Goal: Task Accomplishment & Management: Complete application form

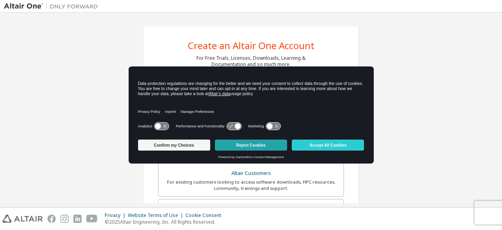
click at [258, 146] on button "Reject Cookies" at bounding box center [251, 144] width 72 height 11
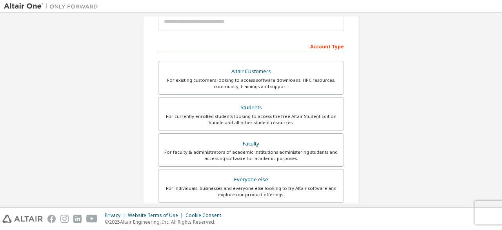
scroll to position [78, 0]
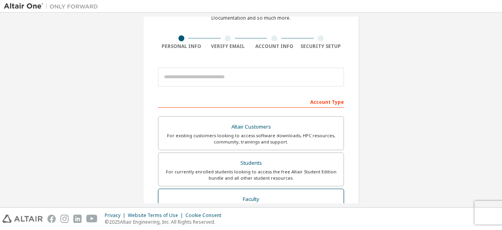
scroll to position [78, 0]
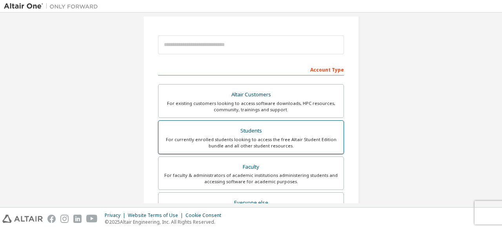
click at [268, 145] on div "For currently enrolled students looking to access the free Altair Student Editi…" at bounding box center [251, 142] width 176 height 13
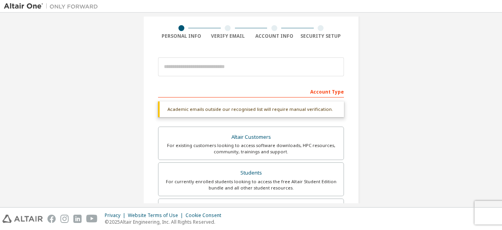
scroll to position [39, 0]
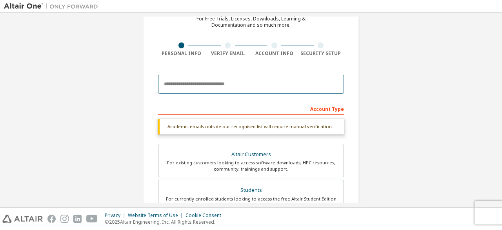
click at [229, 85] on input "email" at bounding box center [251, 84] width 186 height 19
type input "**********"
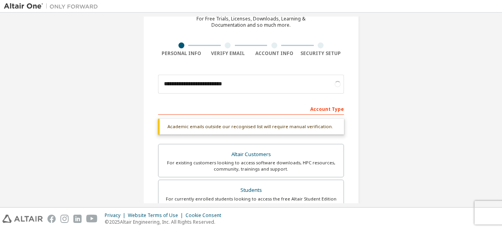
click at [268, 105] on div "Account Type" at bounding box center [251, 108] width 186 height 13
click at [268, 112] on div "Account Type" at bounding box center [251, 108] width 186 height 13
click at [267, 123] on div "Academic emails outside our recognised list will require manual verification." at bounding box center [251, 127] width 186 height 16
drag, startPoint x: 286, startPoint y: 123, endPoint x: 259, endPoint y: 116, distance: 28.3
click at [284, 123] on div "Academic emails outside our recognised list will require manual verification." at bounding box center [251, 127] width 186 height 16
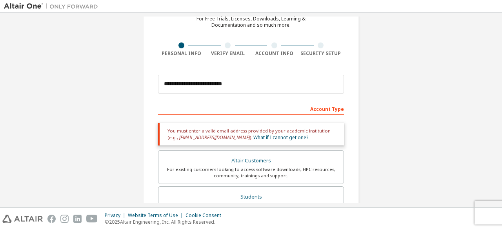
click at [496, 224] on div at bounding box center [496, 224] width 0 height 0
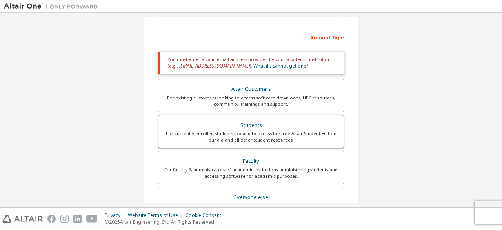
scroll to position [118, 0]
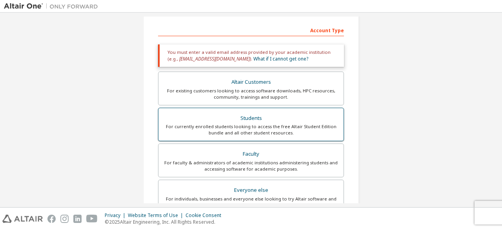
click at [249, 117] on div "Students" at bounding box center [251, 118] width 176 height 11
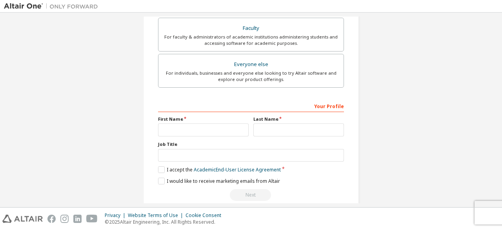
scroll to position [254, 0]
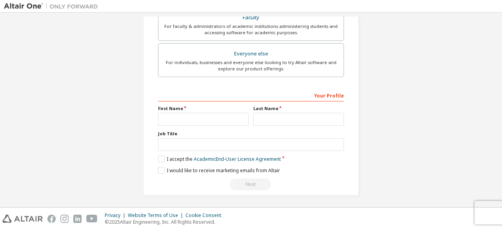
click at [214, 98] on div "Your Profile" at bounding box center [251, 95] width 186 height 13
click at [206, 120] on input "text" at bounding box center [203, 119] width 91 height 13
type input "****"
type input "*****"
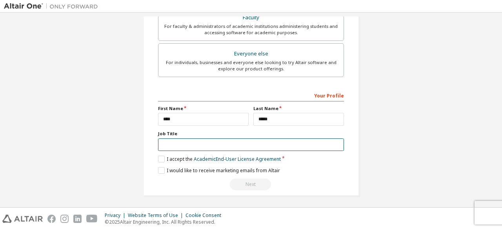
click at [208, 146] on input "text" at bounding box center [251, 144] width 186 height 13
click at [170, 145] on input "text" at bounding box center [251, 144] width 186 height 13
click at [169, 145] on input "text" at bounding box center [251, 144] width 186 height 13
type input "********"
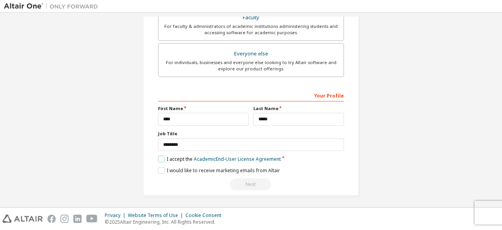
click at [159, 156] on label "I accept the Academic End-User License Agreement" at bounding box center [219, 158] width 123 height 7
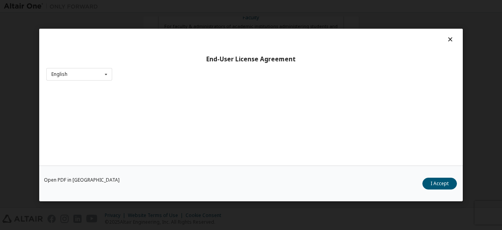
click at [162, 166] on div "Open PDF in New Tab I Accept" at bounding box center [251, 183] width 424 height 36
click at [108, 74] on icon at bounding box center [106, 74] width 10 height 12
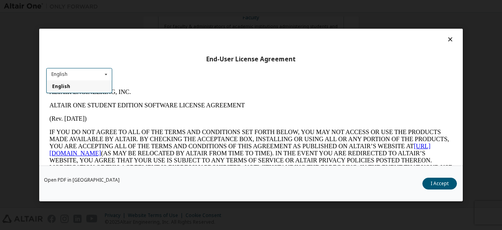
scroll to position [0, 0]
click at [108, 75] on icon at bounding box center [106, 74] width 10 height 12
click at [434, 182] on button "I Accept" at bounding box center [440, 183] width 35 height 12
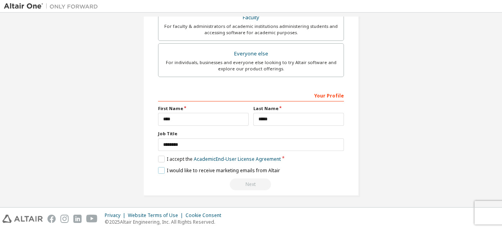
click at [162, 167] on label "I would like to receive marketing emails from Altair" at bounding box center [219, 170] width 122 height 7
click at [257, 182] on div "Next" at bounding box center [251, 184] width 186 height 12
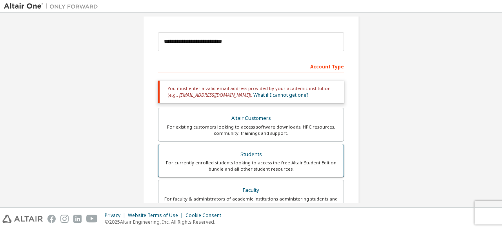
scroll to position [58, 0]
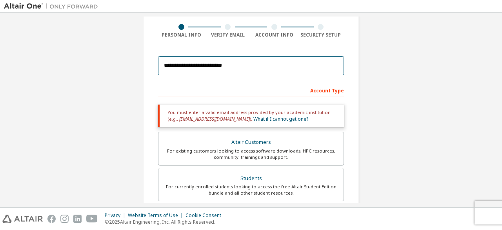
click at [255, 69] on input "**********" at bounding box center [251, 65] width 186 height 19
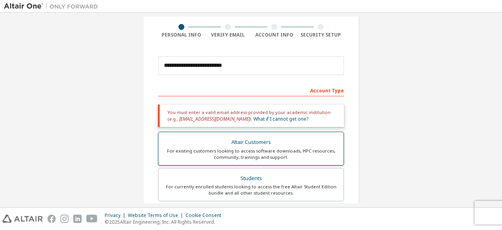
click at [276, 151] on div "For existing customers looking to access software downloads, HPC resources, com…" at bounding box center [251, 154] width 176 height 13
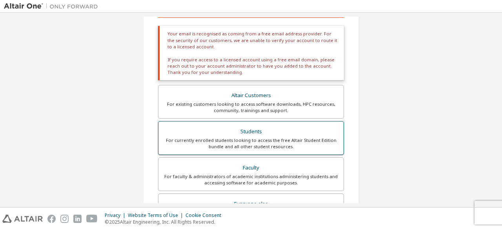
click at [277, 144] on div "For currently enrolled students looking to access the free Altair Student Editi…" at bounding box center [251, 143] width 176 height 13
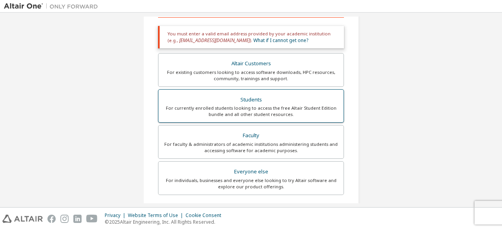
scroll to position [254, 0]
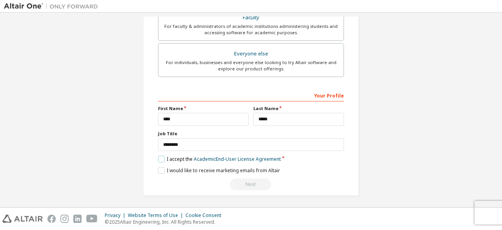
click at [164, 157] on label "I accept the Academic End-User License Agreement" at bounding box center [219, 158] width 123 height 7
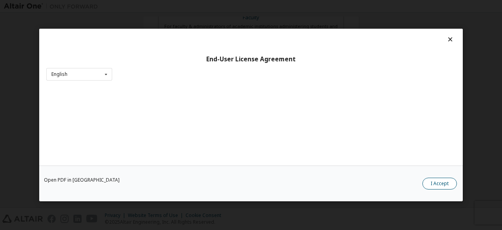
click at [445, 183] on button "I Accept" at bounding box center [440, 183] width 35 height 12
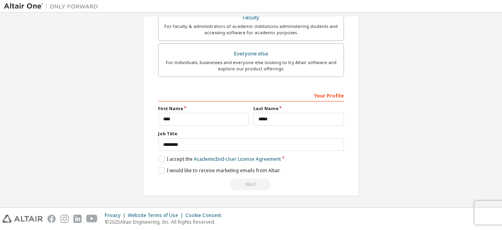
drag, startPoint x: 254, startPoint y: 179, endPoint x: 251, endPoint y: 185, distance: 6.7
click at [254, 180] on div "Next" at bounding box center [251, 184] width 186 height 12
click at [251, 185] on div "Next" at bounding box center [251, 184] width 186 height 12
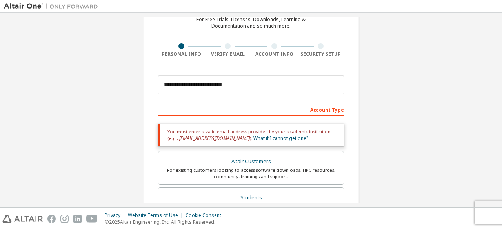
scroll to position [0, 0]
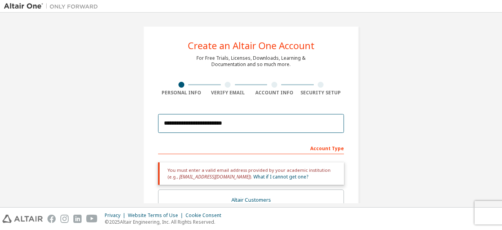
click at [241, 126] on input "**********" at bounding box center [251, 123] width 186 height 19
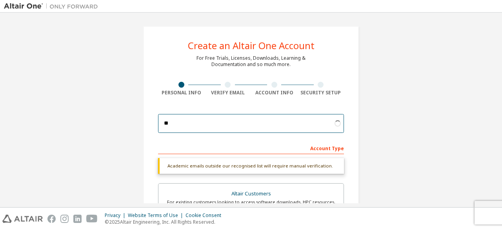
type input "*"
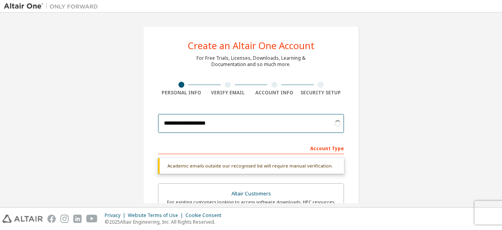
click at [217, 127] on input "**********" at bounding box center [251, 123] width 186 height 19
type input "**********"
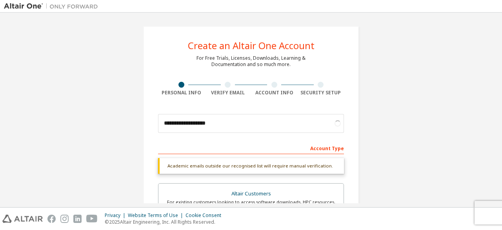
click at [372, 145] on div "**********" at bounding box center [251, 234] width 494 height 436
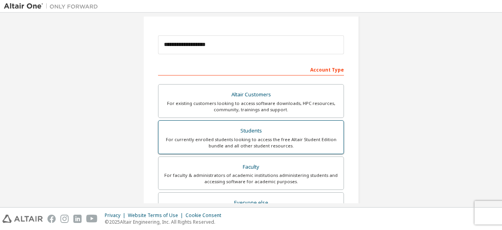
click at [247, 136] on div "For currently enrolled students looking to access the free Altair Student Editi…" at bounding box center [251, 142] width 176 height 13
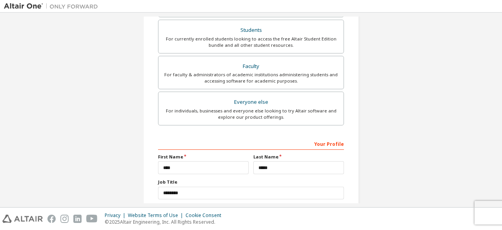
scroll to position [227, 0]
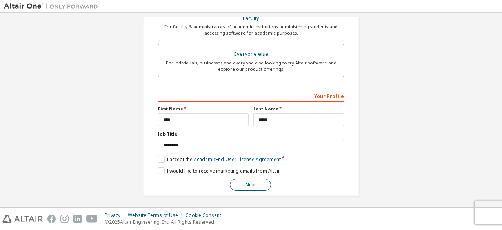
click at [250, 184] on button "Next" at bounding box center [250, 185] width 41 height 12
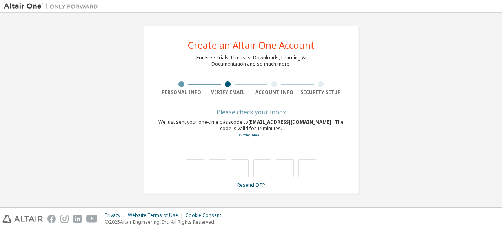
scroll to position [0, 0]
type input "*"
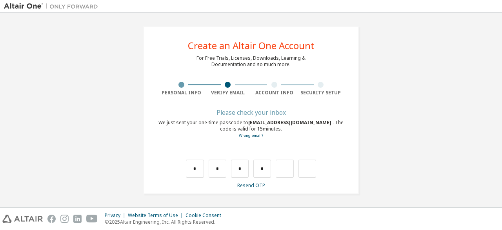
type input "*"
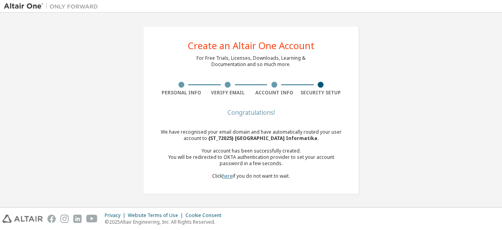
click at [228, 175] on link "here" at bounding box center [228, 175] width 10 height 7
